Goal: Task Accomplishment & Management: Manage account settings

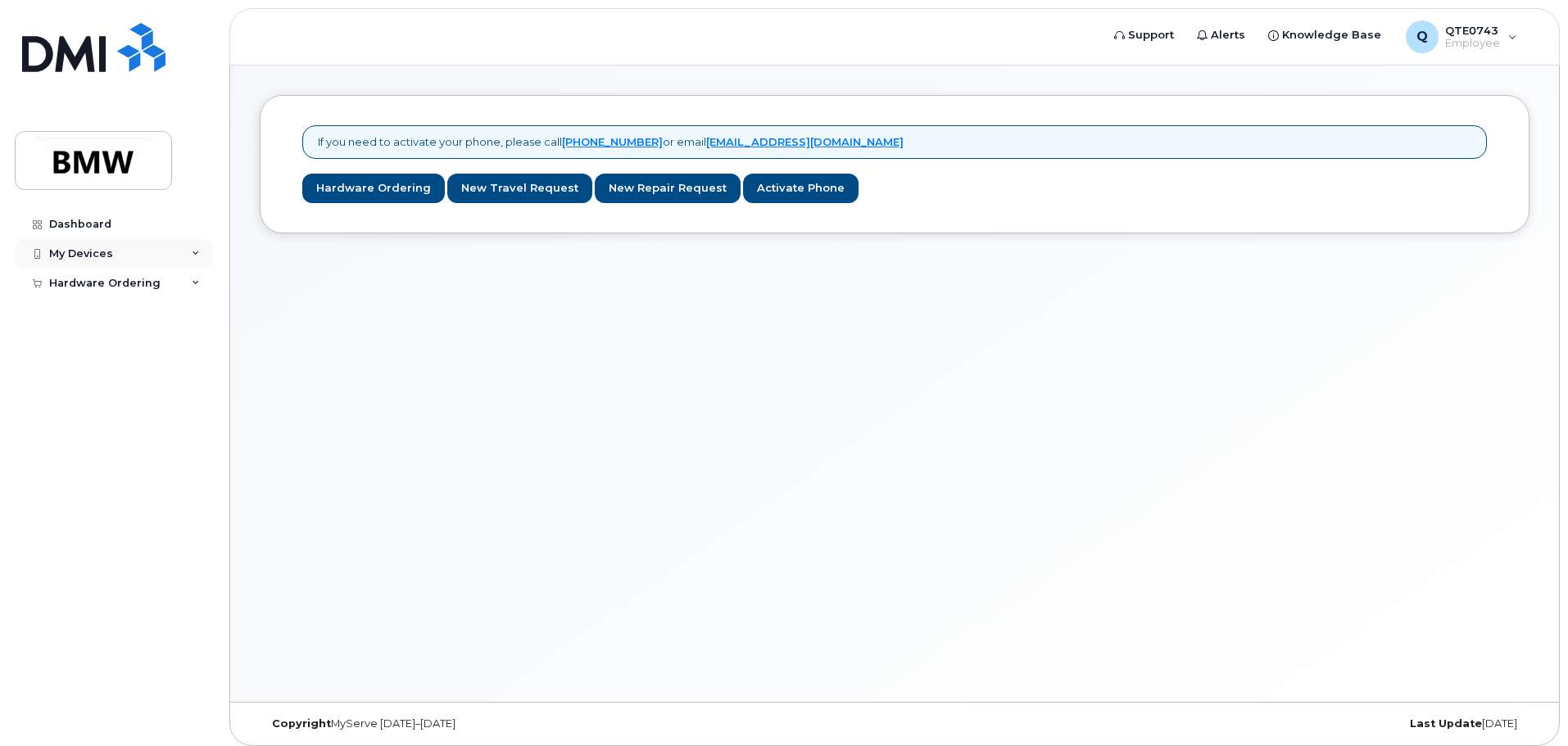
click at [67, 257] on div "My Devices" at bounding box center [81, 254] width 64 height 13
click at [76, 281] on div "Add Device" at bounding box center [88, 284] width 65 height 15
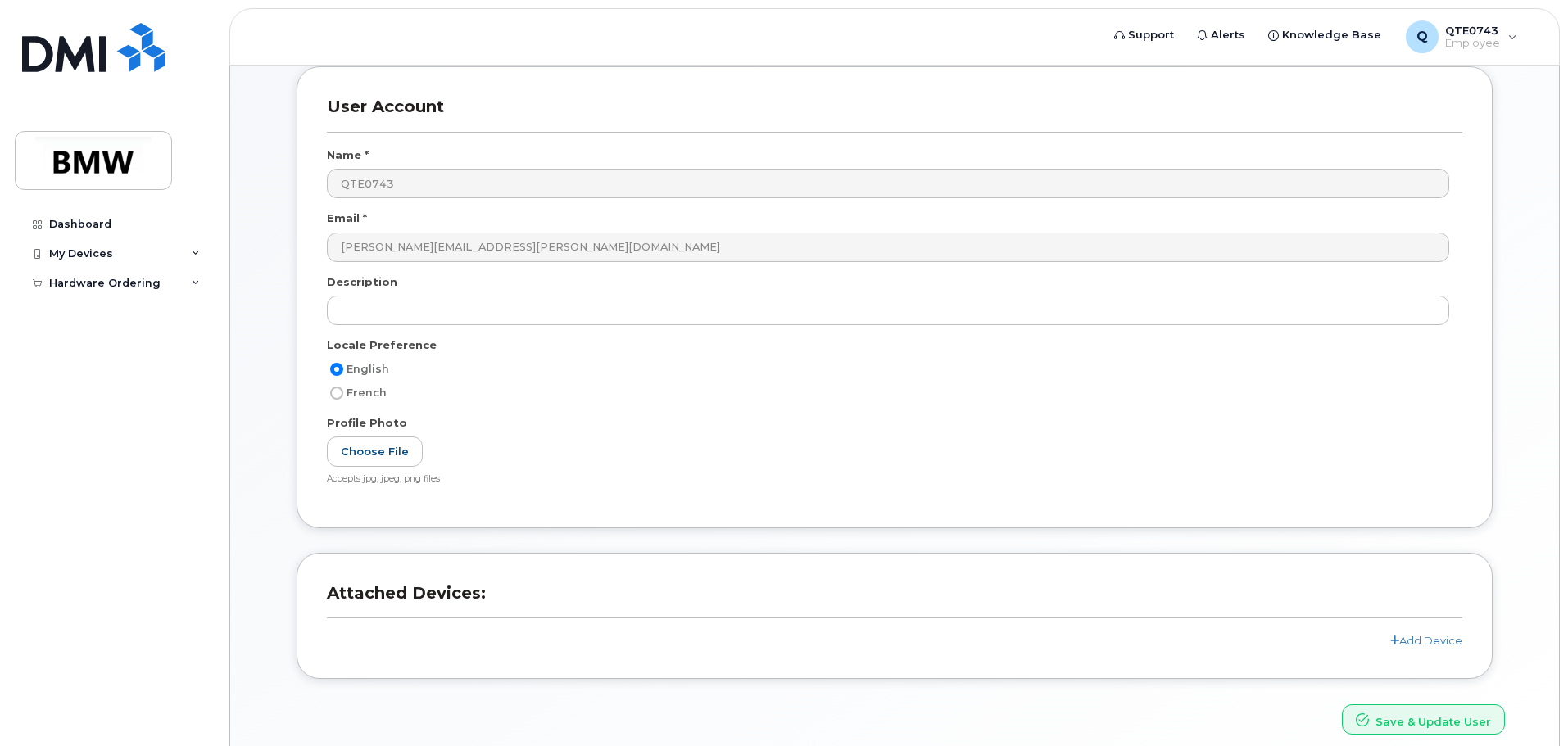
scroll to position [155, 0]
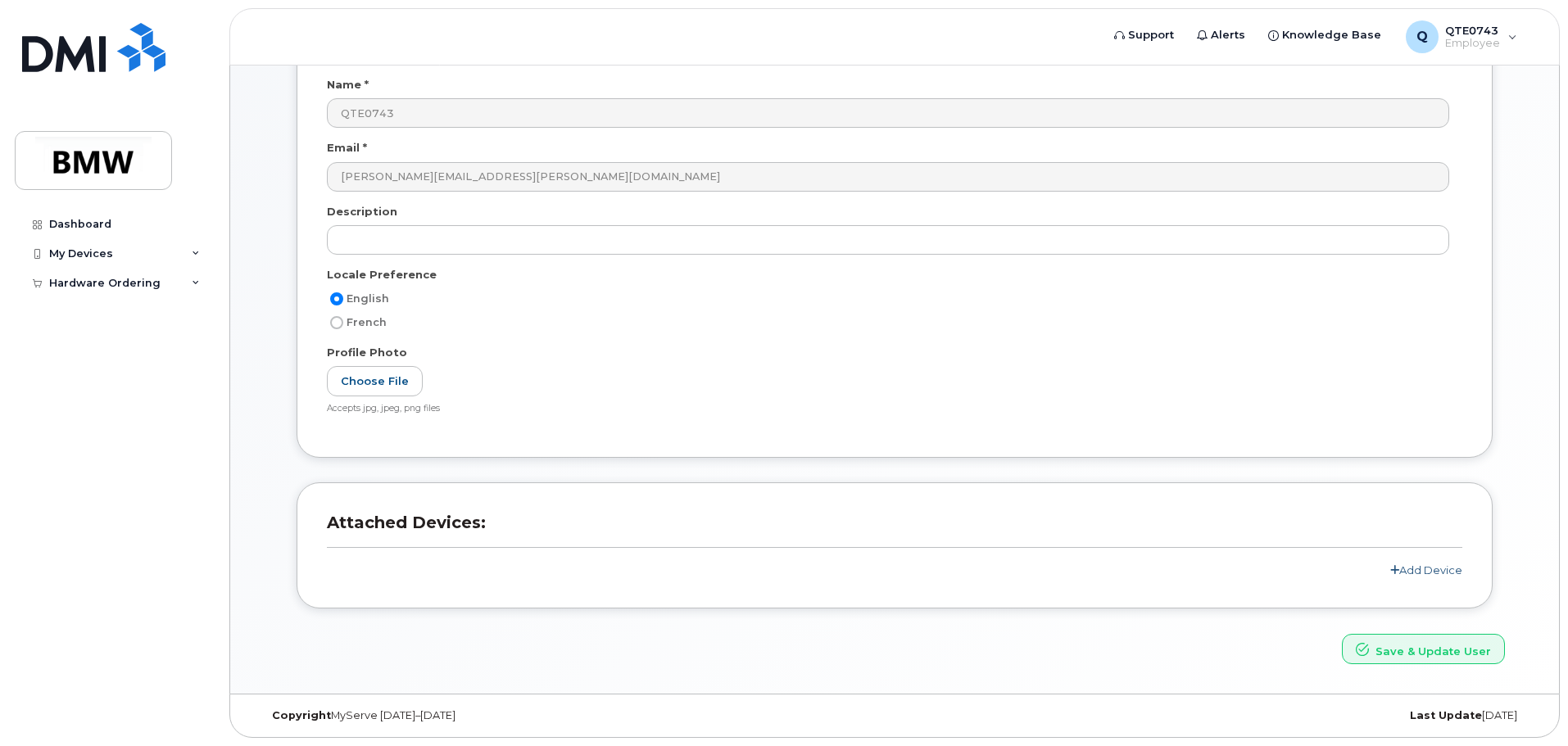
click at [1440, 569] on link "Add Device" at bounding box center [1426, 570] width 72 height 13
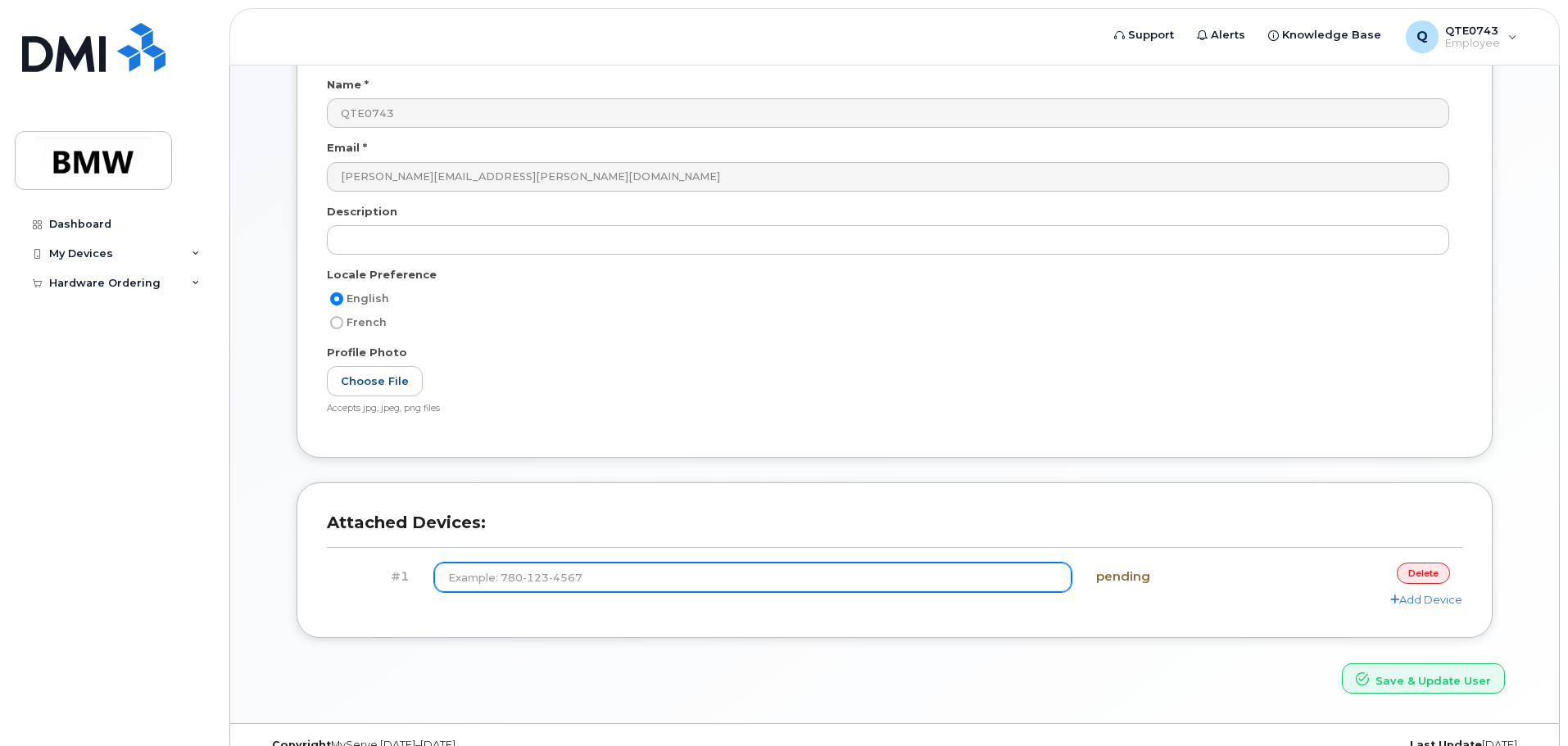
click at [613, 577] on input at bounding box center [753, 577] width 639 height 29
